Goal: Task Accomplishment & Management: Manage account settings

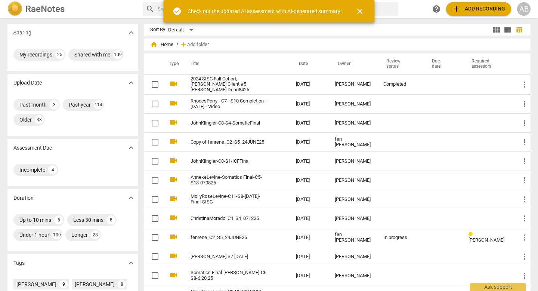
click at [525, 10] on div "AB" at bounding box center [523, 8] width 13 height 13
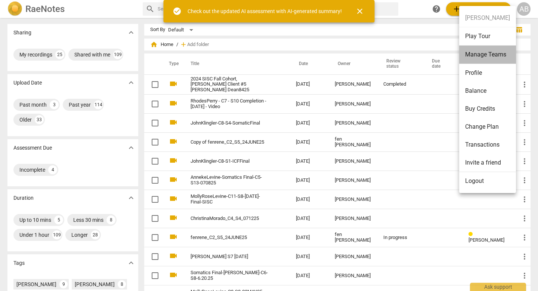
click at [512, 54] on li "Manage Teams" at bounding box center [487, 55] width 57 height 18
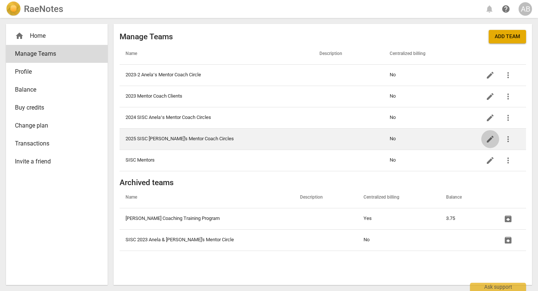
click at [487, 139] on span "edit" at bounding box center [489, 138] width 9 height 9
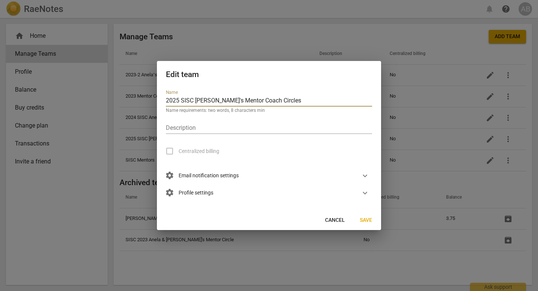
click at [353, 122] on div "Description" at bounding box center [269, 125] width 206 height 17
click at [364, 192] on span "expand_more" at bounding box center [364, 192] width 9 height 9
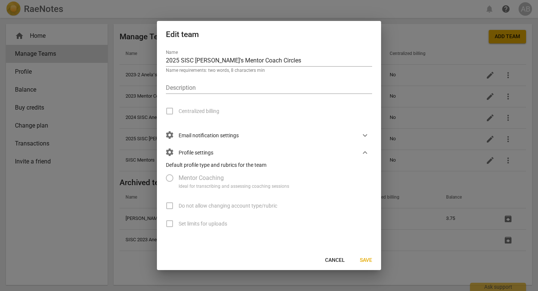
click at [169, 179] on label "Mentor Coaching" at bounding box center [262, 178] width 203 height 18
click at [169, 174] on label "Mentor Coaching" at bounding box center [262, 178] width 203 height 18
click at [364, 136] on span "expand_more" at bounding box center [364, 135] width 9 height 9
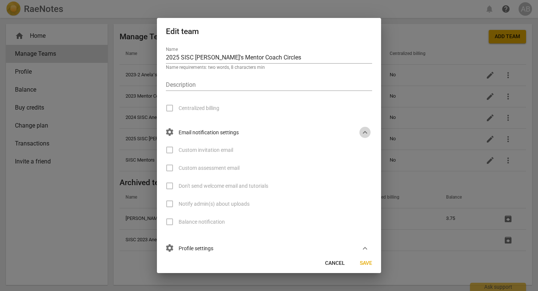
click at [364, 136] on span "expand_more" at bounding box center [364, 132] width 9 height 9
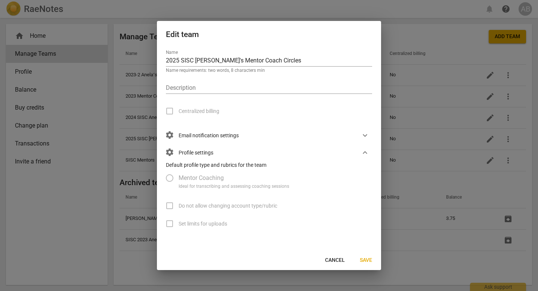
click at [240, 127] on div "settings Email notification settings expand_more" at bounding box center [266, 135] width 212 height 17
click at [170, 177] on label "Mentor Coaching" at bounding box center [262, 178] width 203 height 18
click at [343, 254] on button "Cancel" at bounding box center [335, 259] width 32 height 13
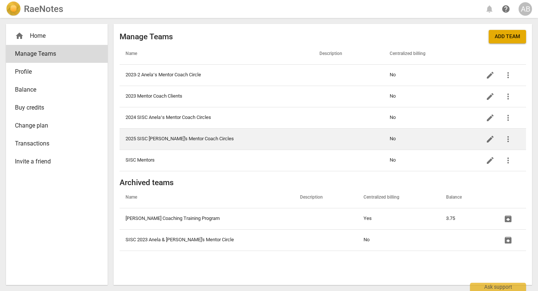
click at [175, 140] on td "2025 SISC [PERSON_NAME]'s Mentor Coach Circles" at bounding box center [216, 138] width 194 height 21
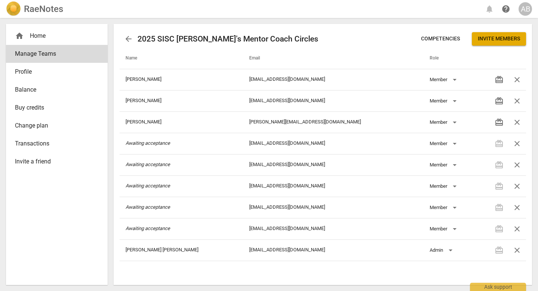
click at [443, 36] on span "Competencies" at bounding box center [440, 38] width 39 height 7
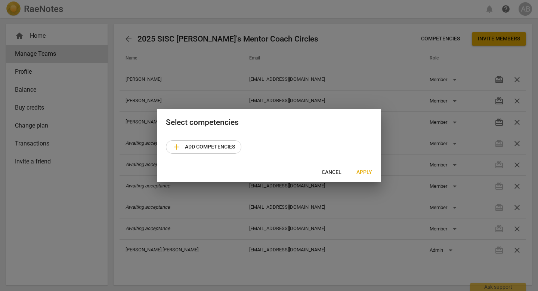
click at [231, 149] on span "add Add competencies" at bounding box center [203, 146] width 63 height 9
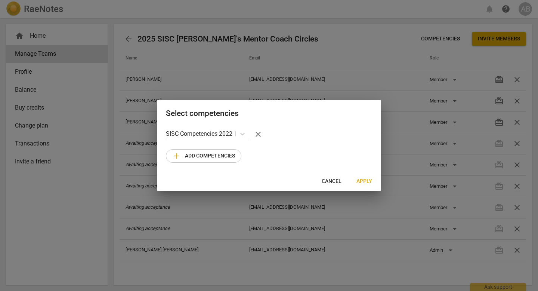
click at [362, 180] on span "Apply" at bounding box center [364, 180] width 16 height 7
